Goal: Task Accomplishment & Management: Manage account settings

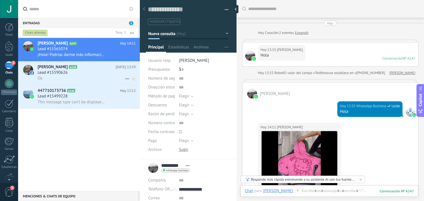
click at [63, 75] on span "Lead #15590626" at bounding box center [53, 73] width 30 height 6
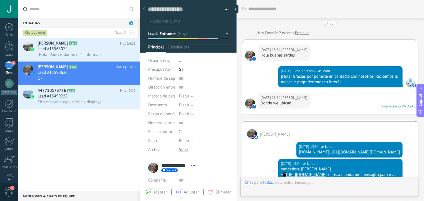
scroll to position [165, 0]
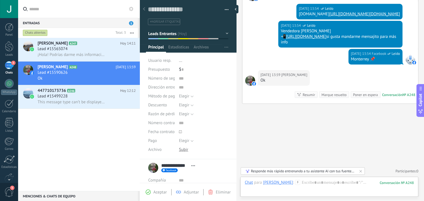
click at [158, 191] on span "Aceptar" at bounding box center [159, 192] width 13 height 5
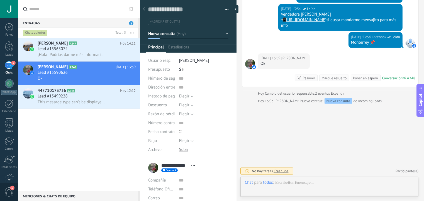
scroll to position [8, 0]
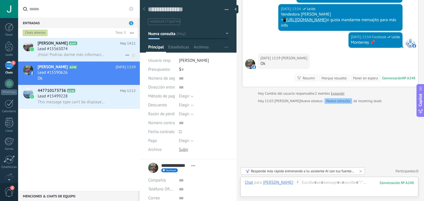
click at [80, 51] on div "Lead #15565074" at bounding box center [87, 49] width 98 height 6
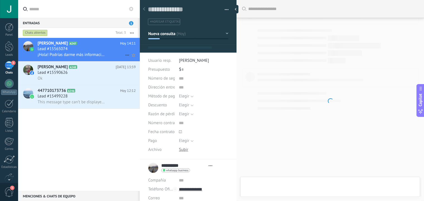
type textarea "**********"
